Goal: Use online tool/utility: Utilize a website feature to perform a specific function

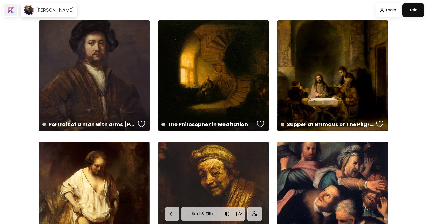
click at [9, 11] on div at bounding box center [10, 10] width 13 height 12
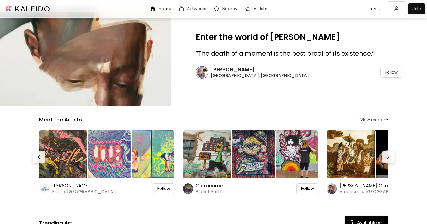
click at [401, 11] on img at bounding box center [396, 8] width 19 height 15
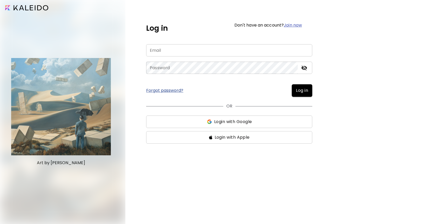
type input "**********"
click at [298, 91] on span "Log in" at bounding box center [302, 90] width 12 height 6
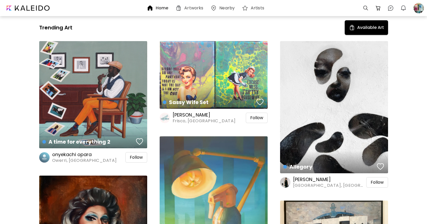
scroll to position [192, 0]
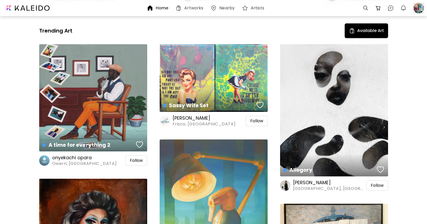
click at [421, 9] on div at bounding box center [418, 7] width 11 height 11
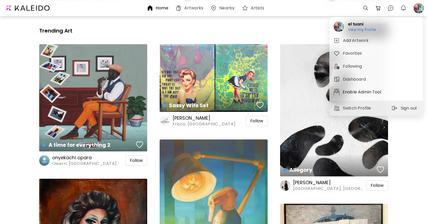
click at [353, 91] on p "Enable Admin Tool" at bounding box center [363, 92] width 40 height 6
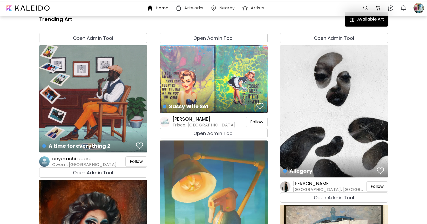
scroll to position [204, 0]
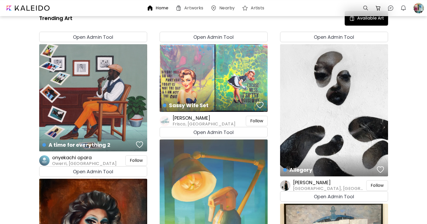
click at [117, 39] on span "Open Admin Tool" at bounding box center [93, 36] width 103 height 7
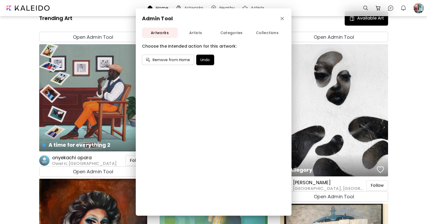
click at [284, 16] on button "button" at bounding box center [282, 19] width 6 height 6
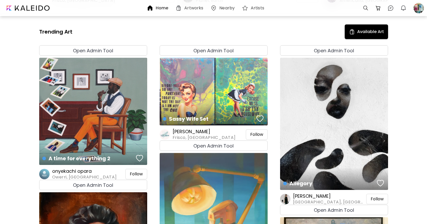
scroll to position [192, 0]
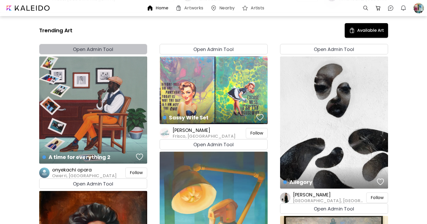
click at [90, 50] on h4 "Open Admin Tool" at bounding box center [93, 49] width 41 height 7
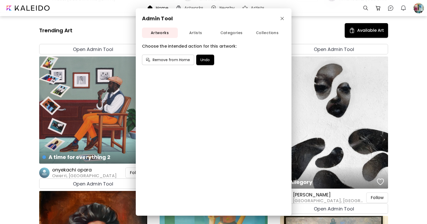
click at [198, 37] on button "Artists" at bounding box center [196, 33] width 36 height 10
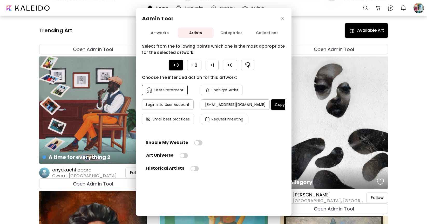
click at [174, 92] on h4 "User Statement" at bounding box center [169, 90] width 29 height 5
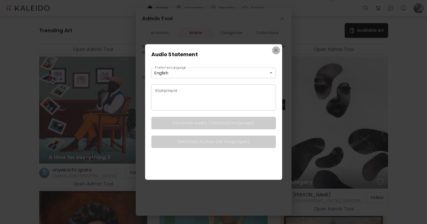
click at [276, 50] on img "button" at bounding box center [275, 50] width 3 height 3
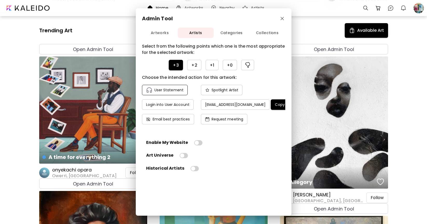
click at [175, 92] on h4 "User Statement" at bounding box center [169, 90] width 29 height 5
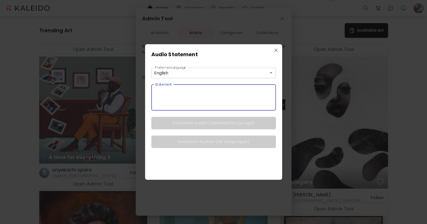
click at [225, 95] on textarea at bounding box center [215, 97] width 121 height 16
click at [278, 50] on img "button" at bounding box center [275, 50] width 3 height 3
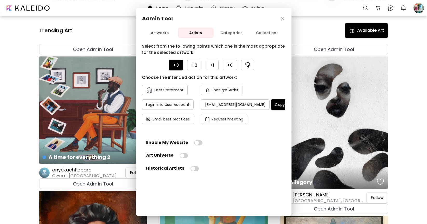
click at [283, 19] on img "button" at bounding box center [282, 18] width 3 height 3
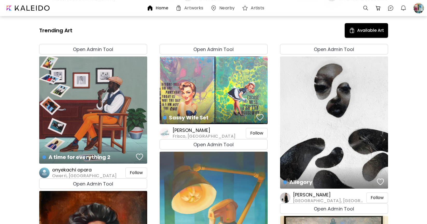
click at [195, 9] on h6 "Artworks" at bounding box center [193, 8] width 19 height 4
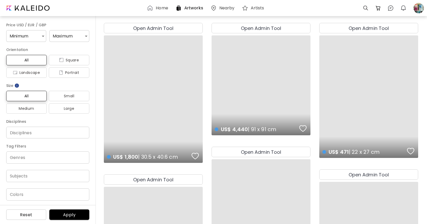
click at [162, 11] on div "Home" at bounding box center [158, 8] width 23 height 6
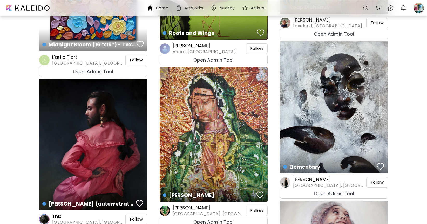
scroll to position [6908, 0]
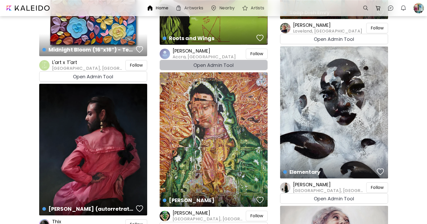
click at [212, 64] on h4 "Open Admin Tool" at bounding box center [213, 65] width 41 height 7
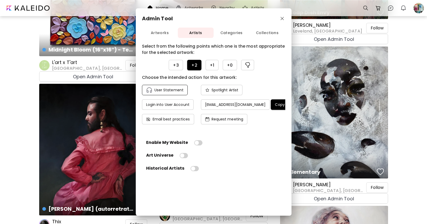
click at [174, 90] on h4 "User Statement" at bounding box center [169, 90] width 29 height 5
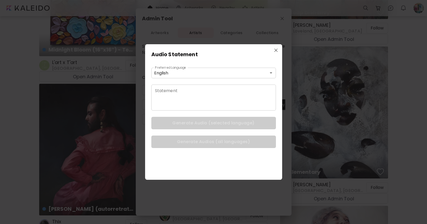
click at [184, 93] on textarea at bounding box center [215, 97] width 121 height 16
paste textarea "**********"
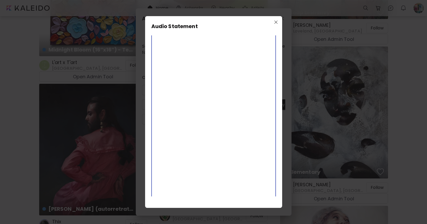
scroll to position [1324, 0]
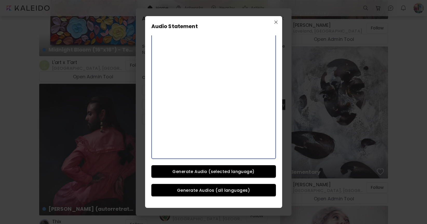
type textarea "**********"
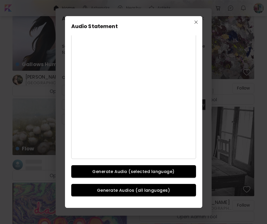
click at [122, 170] on span "Generate Audio (selected language)" at bounding box center [133, 171] width 112 height 5
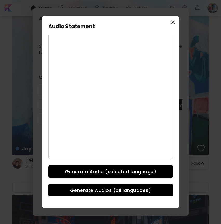
click at [172, 21] on img "button" at bounding box center [172, 22] width 3 height 3
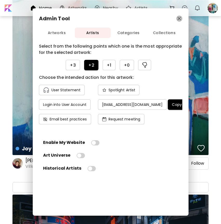
click at [180, 19] on img "button" at bounding box center [179, 18] width 3 height 3
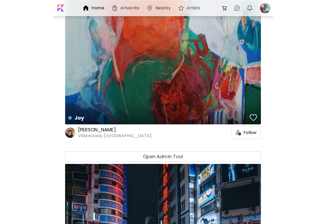
scroll to position [6872, 0]
